Goal: Information Seeking & Learning: Learn about a topic

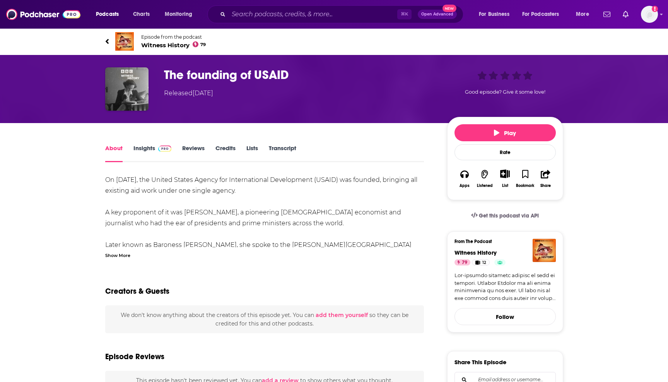
click at [145, 150] on link "Insights" at bounding box center [152, 153] width 38 height 18
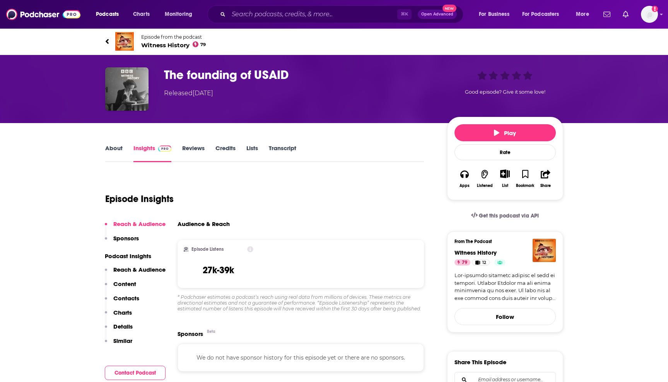
click at [287, 150] on link "Transcript" at bounding box center [282, 153] width 27 height 18
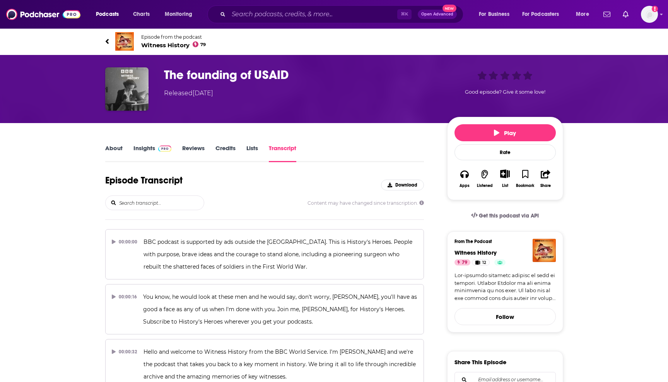
scroll to position [82, 0]
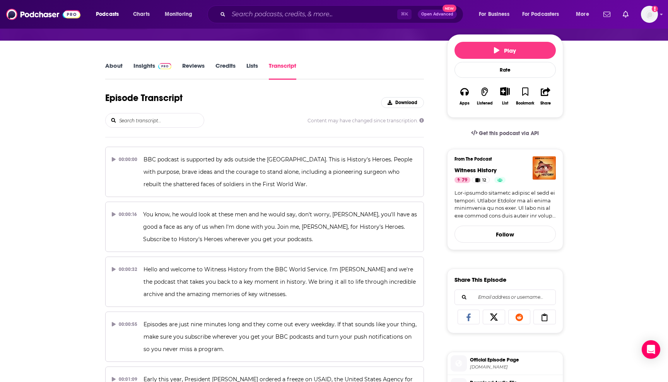
click at [160, 120] on input "search" at bounding box center [161, 120] width 86 height 14
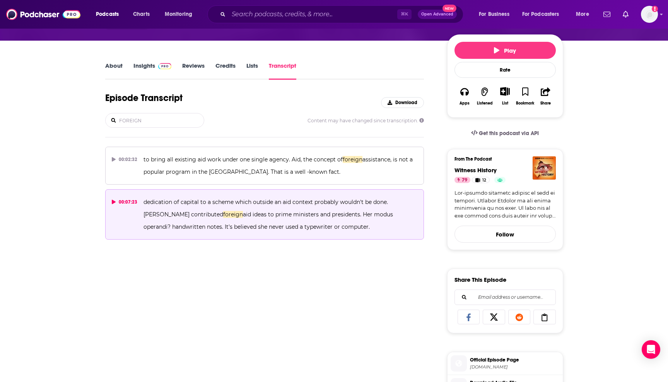
type input "FOREIGN"
click at [113, 200] on icon at bounding box center [114, 202] width 4 height 5
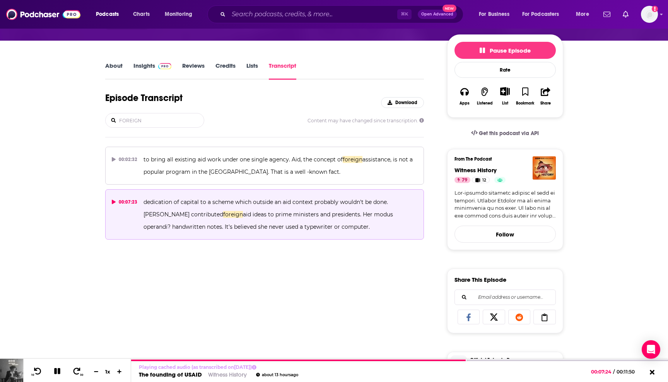
click at [113, 201] on icon at bounding box center [114, 202] width 4 height 5
click at [114, 68] on link "About" at bounding box center [113, 71] width 17 height 18
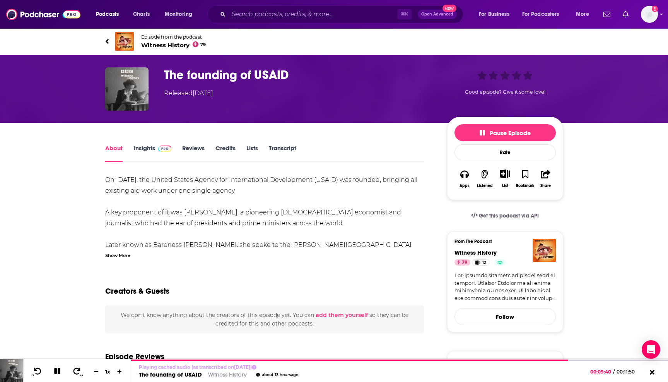
click at [120, 256] on div "Show More" at bounding box center [117, 254] width 25 height 7
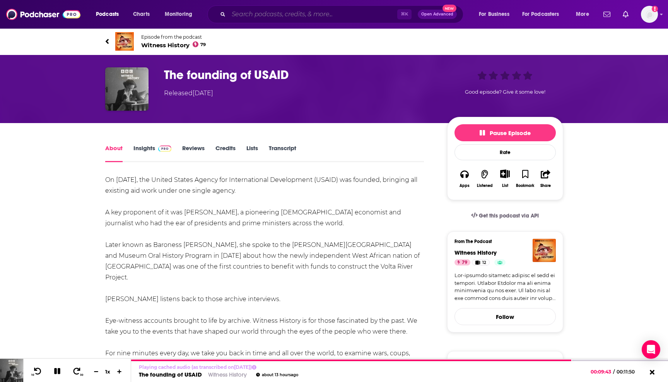
click at [267, 16] on input "Search podcasts, credits, & more..." at bounding box center [313, 14] width 169 height 12
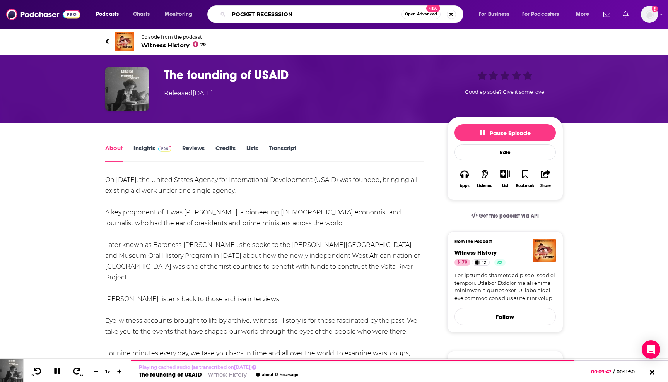
type input "POCKET RECESSSIONS"
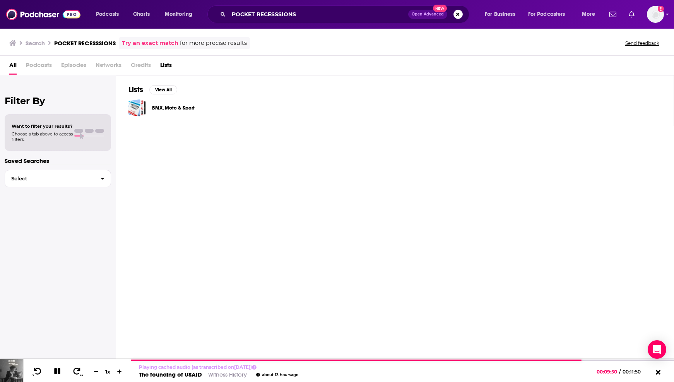
click at [72, 67] on span "Episodes" at bounding box center [73, 67] width 25 height 16
click at [80, 65] on span "Episodes" at bounding box center [73, 67] width 25 height 16
click at [156, 43] on link "Try an exact match" at bounding box center [150, 43] width 56 height 9
click at [65, 68] on span "Episodes" at bounding box center [73, 67] width 25 height 16
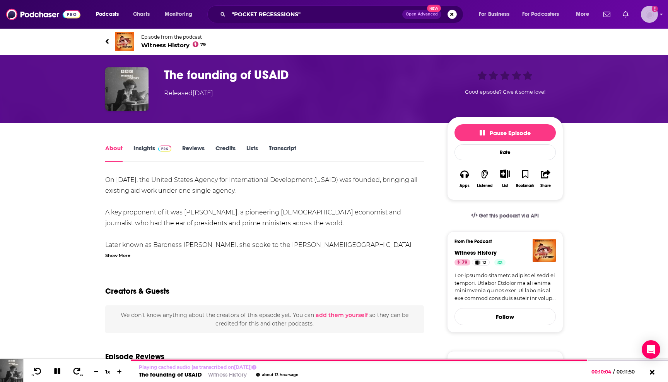
click at [655, 15] on img "Logged in as Christina1234" at bounding box center [649, 14] width 17 height 17
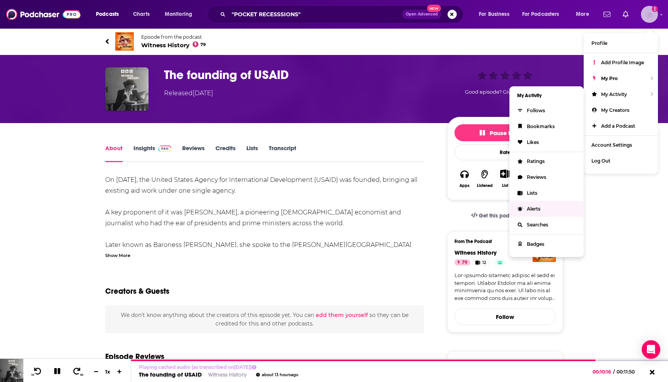
click at [535, 206] on span "Alerts" at bounding box center [534, 209] width 14 height 6
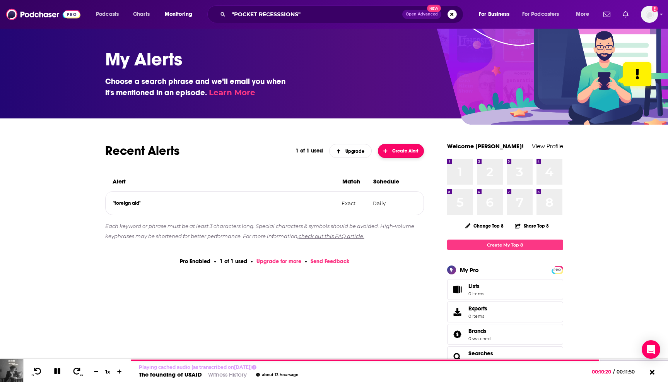
click at [394, 156] on button "Create Alert" at bounding box center [401, 151] width 46 height 14
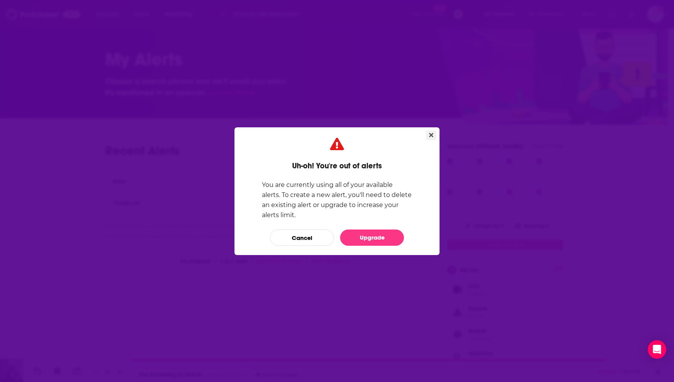
click at [428, 136] on button "Close" at bounding box center [431, 135] width 10 height 10
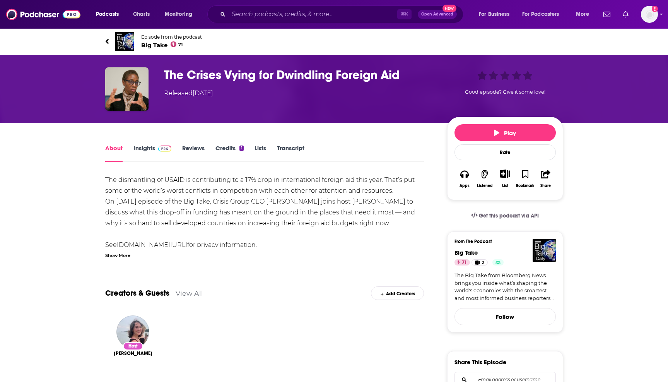
click at [142, 152] on link "Insights" at bounding box center [152, 153] width 38 height 18
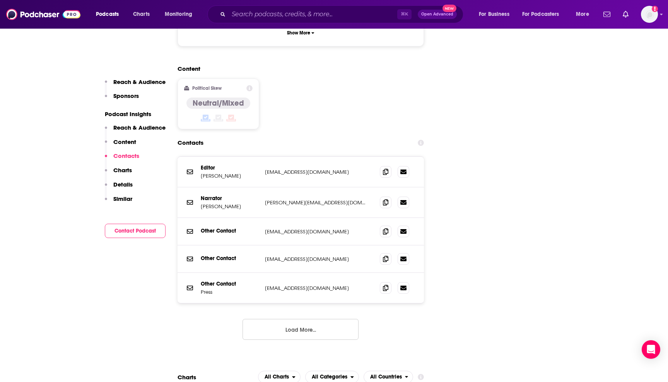
scroll to position [797, 0]
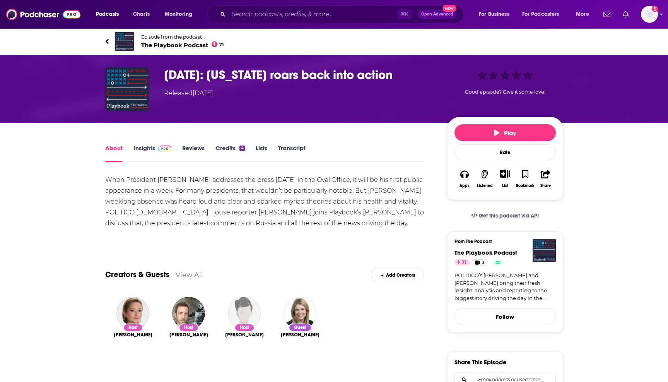
click at [142, 156] on link "Insights" at bounding box center [152, 153] width 38 height 18
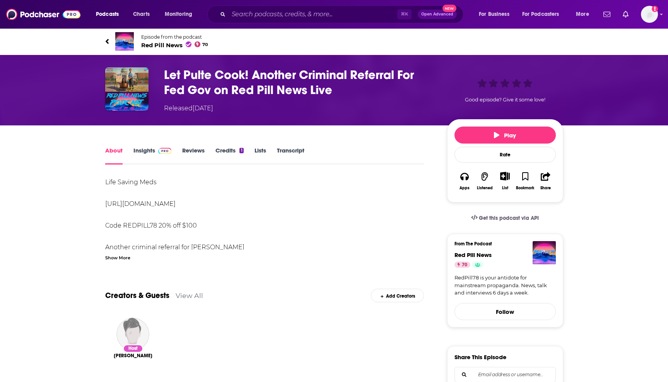
click at [146, 155] on link "Insights" at bounding box center [152, 156] width 38 height 18
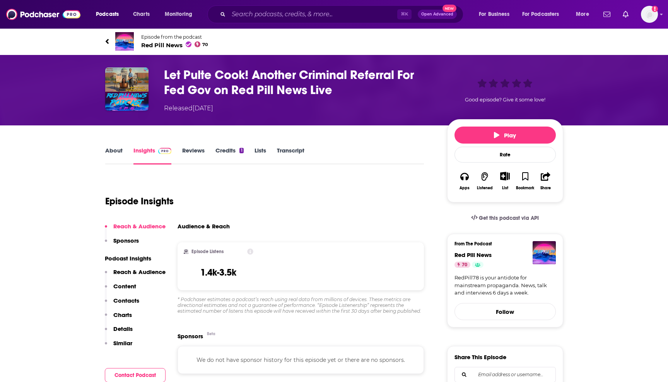
click at [296, 153] on link "Transcript" at bounding box center [290, 156] width 27 height 18
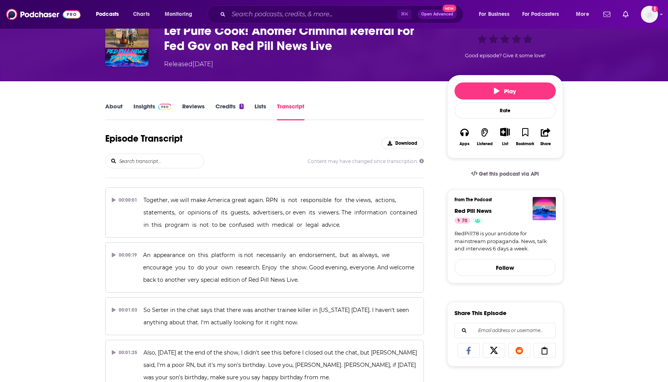
scroll to position [41, 0]
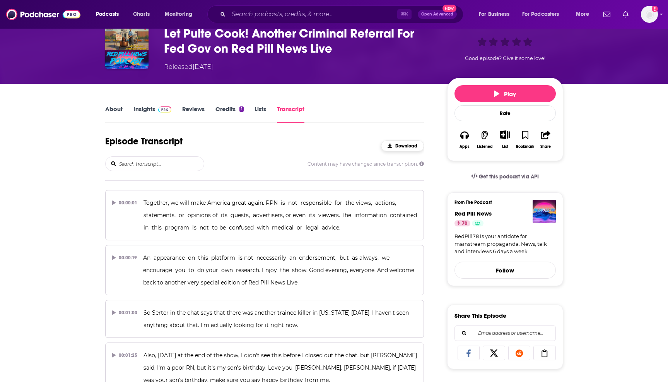
click at [395, 145] on div "Download" at bounding box center [403, 145] width 30 height 5
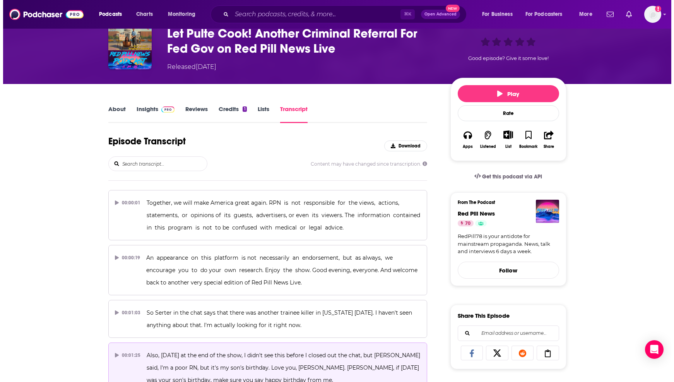
scroll to position [0, 0]
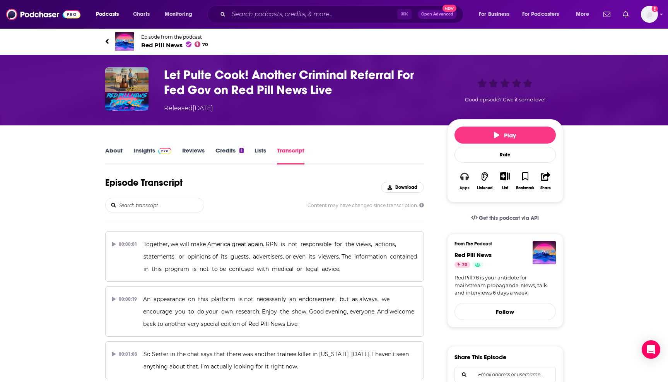
click at [462, 181] on button "Apps" at bounding box center [465, 181] width 20 height 28
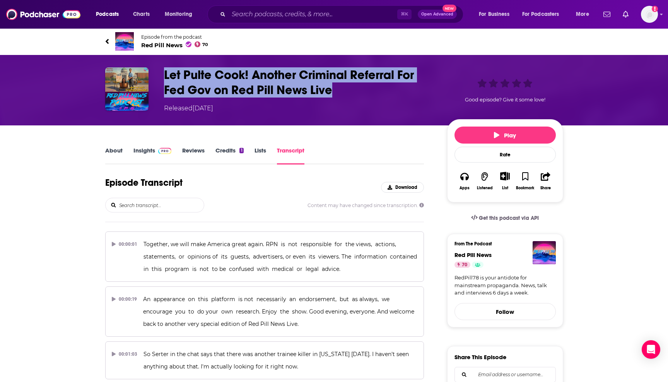
drag, startPoint x: 340, startPoint y: 85, endPoint x: 155, endPoint y: 72, distance: 186.1
click at [155, 72] on div "Let Pulte Cook! Another Criminal Referral For Fed Gov on Red Pill News Live Rel…" at bounding box center [334, 90] width 458 height 46
copy div "Let Pulte Cook! Another Criminal Referral For Fed Gov on Red Pill News Live"
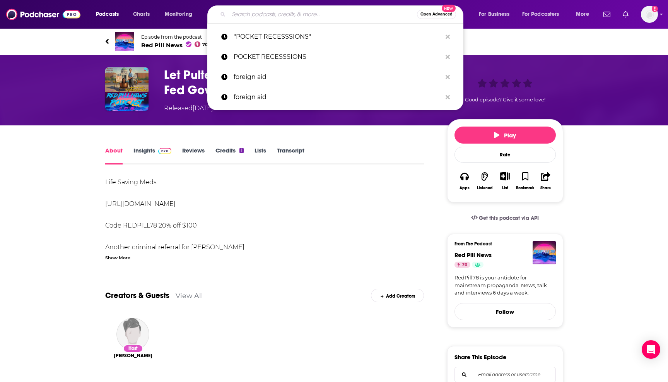
click at [250, 12] on input "Search podcasts, credits, & more..." at bounding box center [323, 14] width 188 height 12
click at [277, 75] on p "foreign aid" at bounding box center [338, 77] width 208 height 20
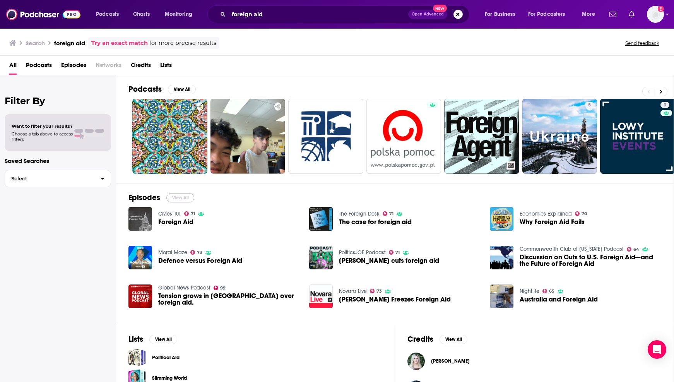
click at [182, 198] on button "View All" at bounding box center [180, 197] width 28 height 9
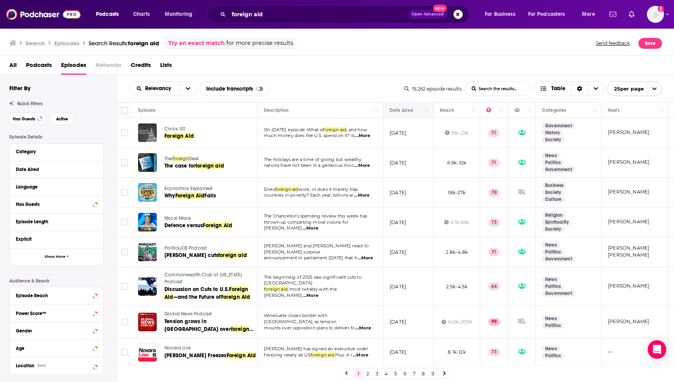
click at [413, 115] on th "Date Aired" at bounding box center [408, 110] width 50 height 15
click at [419, 112] on button "Move" at bounding box center [408, 110] width 38 height 9
click at [427, 112] on icon "Column Actions" at bounding box center [427, 110] width 4 height 5
click at [51, 171] on div at bounding box center [337, 191] width 674 height 382
click at [187, 90] on icon "open menu" at bounding box center [188, 88] width 5 height 5
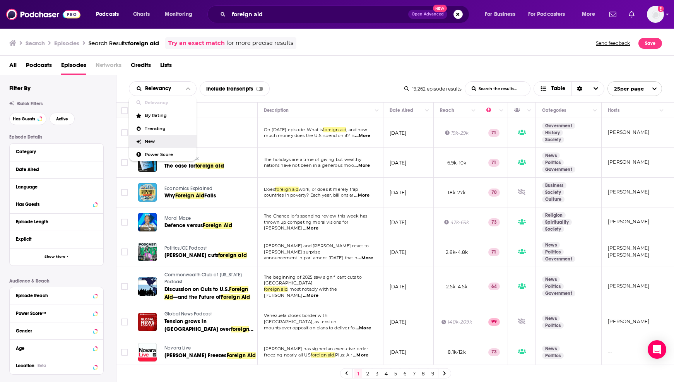
click at [161, 142] on span "New" at bounding box center [168, 141] width 46 height 4
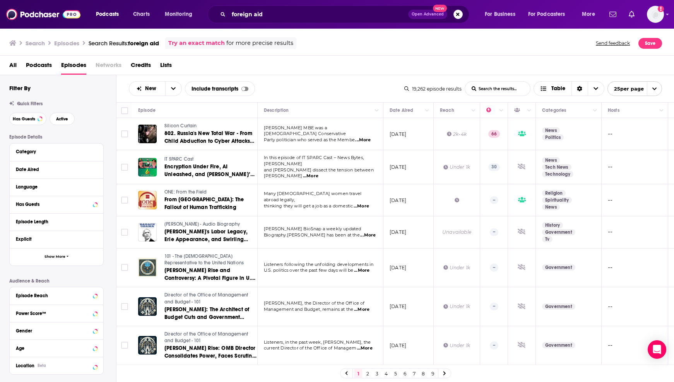
click at [367, 234] on span "...More" at bounding box center [367, 235] width 15 height 6
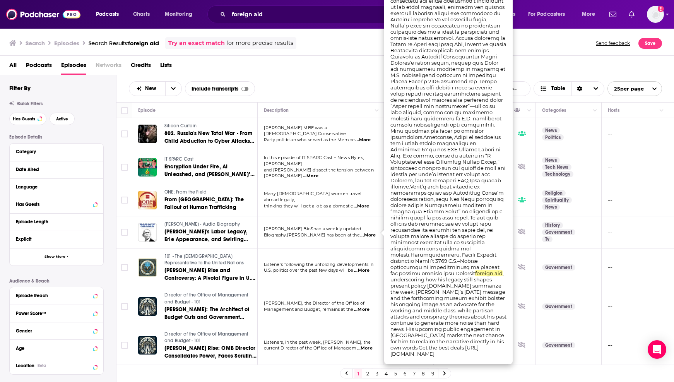
click at [121, 242] on td at bounding box center [123, 232] width 15 height 32
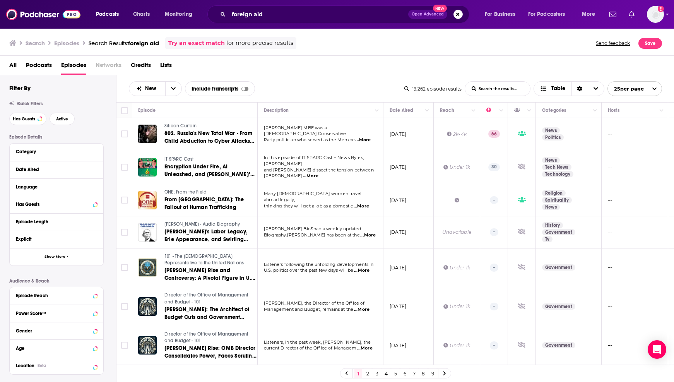
click at [360, 265] on p "Listeners following the unfolding developments in" at bounding box center [320, 265] width 113 height 6
click at [361, 267] on span "...More" at bounding box center [361, 270] width 15 height 6
click at [314, 290] on td "[PERSON_NAME], the Director of the Office of Management and Budget, remains at …" at bounding box center [321, 306] width 126 height 39
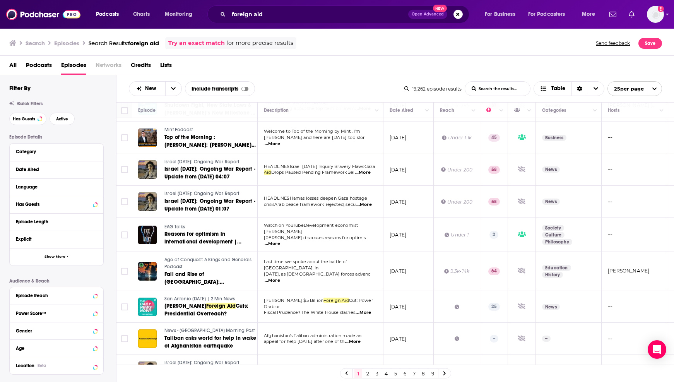
scroll to position [585, 0]
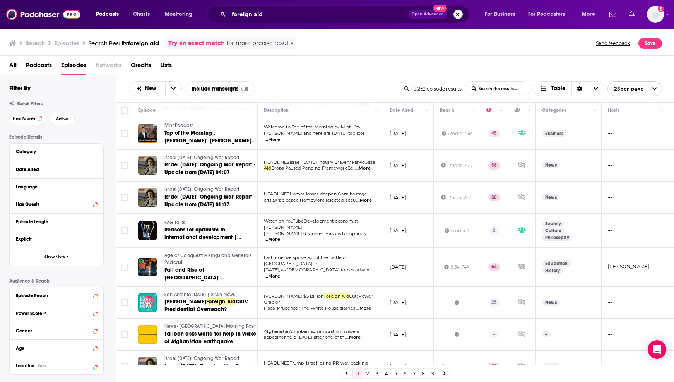
click at [368, 376] on link "2" at bounding box center [368, 373] width 8 height 9
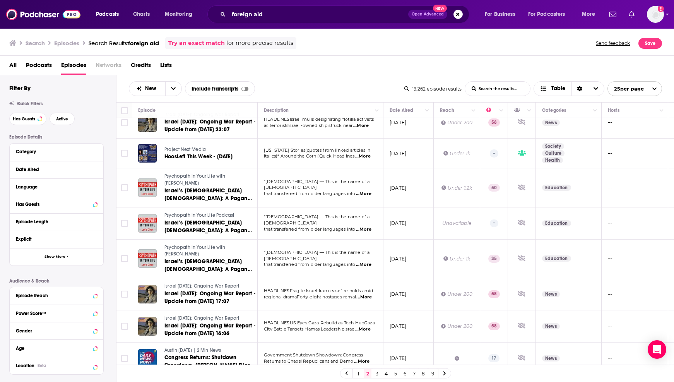
scroll to position [569, 0]
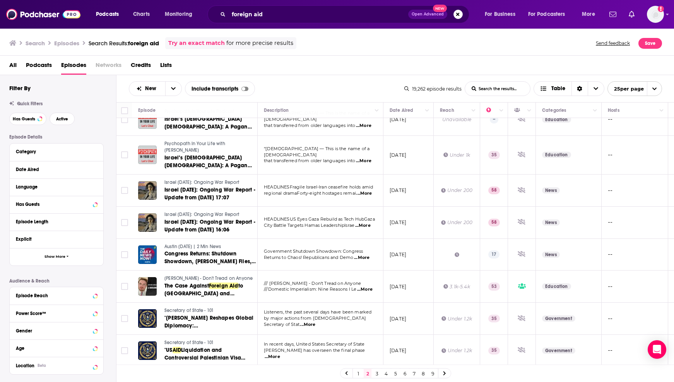
click at [377, 374] on link "3" at bounding box center [377, 373] width 8 height 9
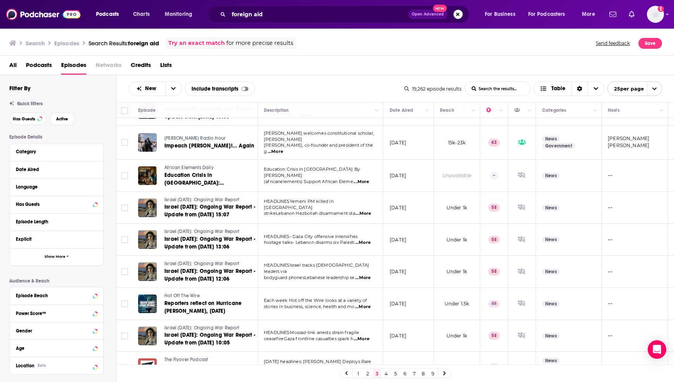
scroll to position [579, 0]
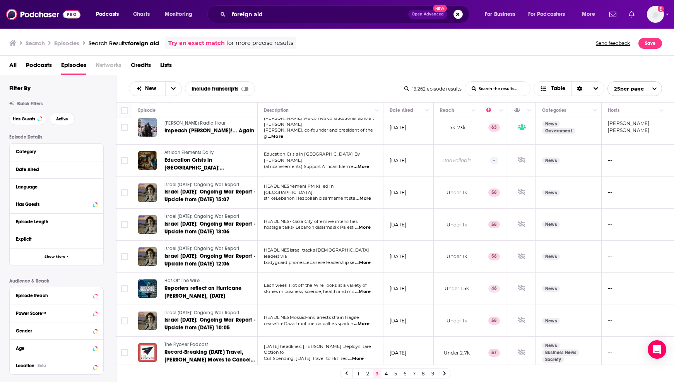
click at [386, 373] on link "4" at bounding box center [386, 373] width 8 height 9
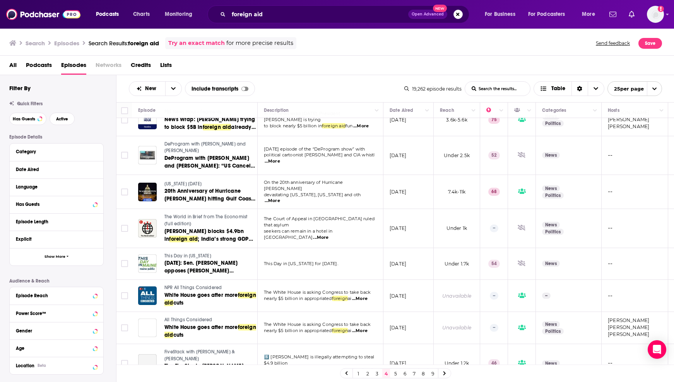
scroll to position [481, 0]
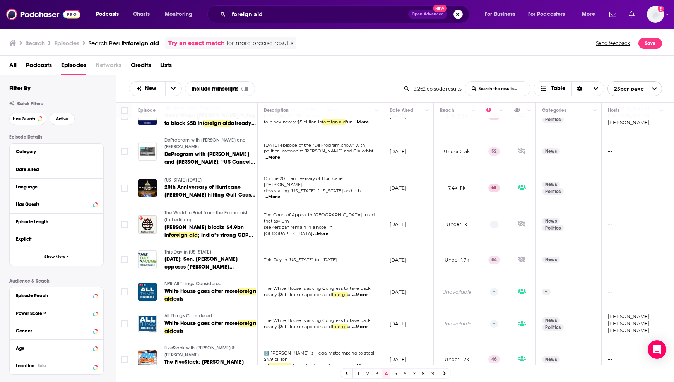
click at [366, 292] on span "...More" at bounding box center [359, 295] width 15 height 6
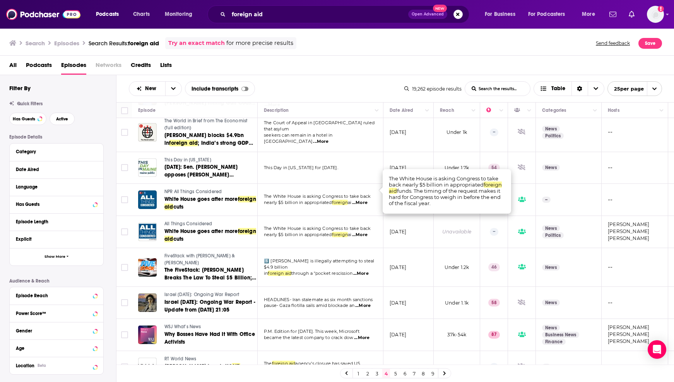
scroll to position [576, 0]
